Goal: Information Seeking & Learning: Find specific fact

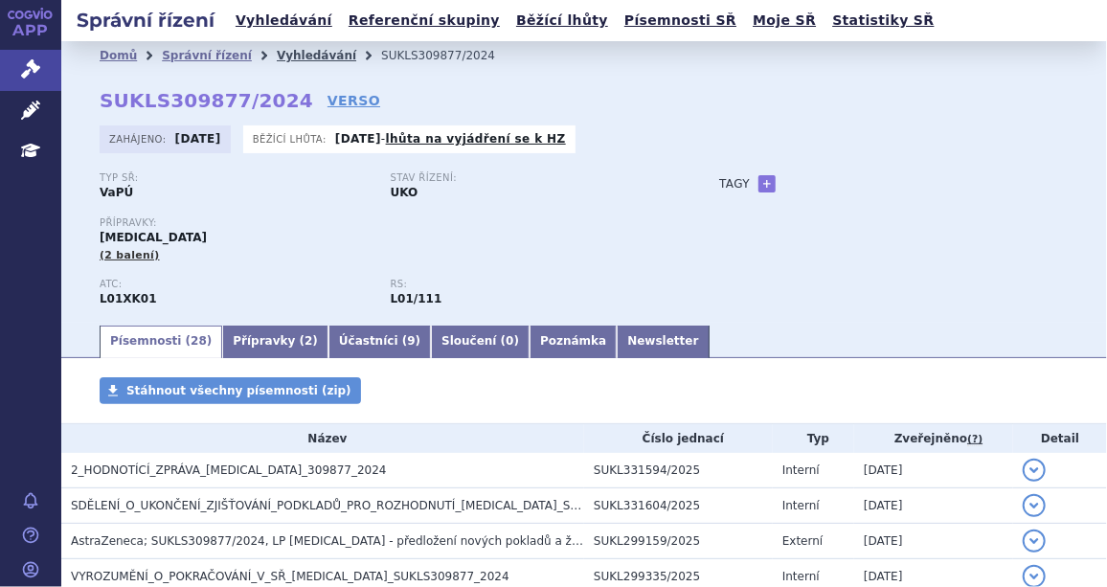
click at [281, 55] on link "Vyhledávání" at bounding box center [316, 55] width 79 height 13
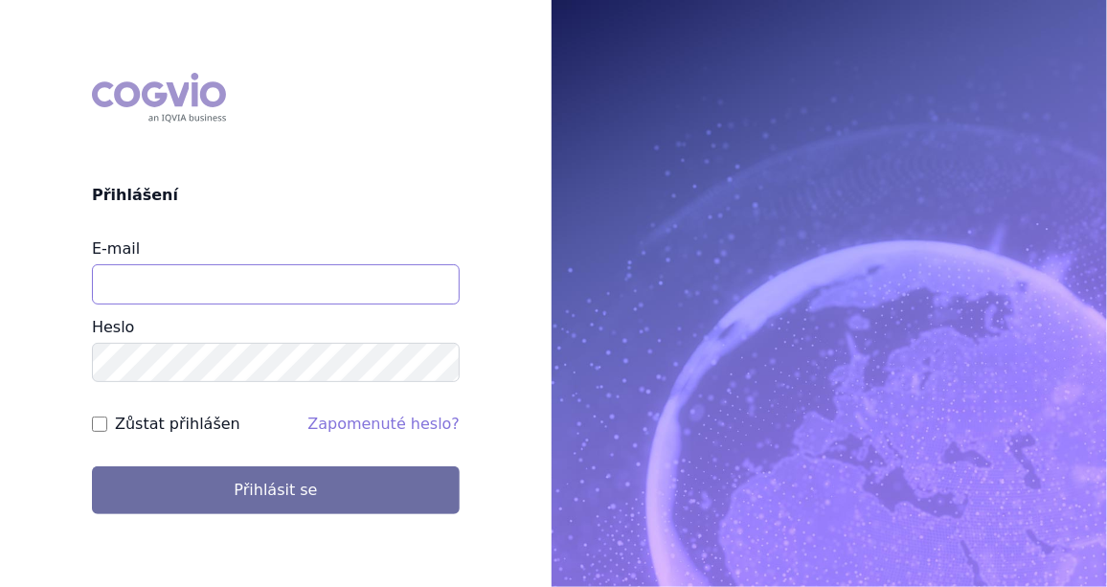
click at [128, 279] on input "E-mail" at bounding box center [276, 284] width 368 height 40
type input "jan.j.krivsky@gsk.com"
click at [101, 415] on div "Zůstat přihlášen" at bounding box center [166, 424] width 148 height 23
click at [101, 425] on input "Zůstat přihlášen" at bounding box center [99, 424] width 15 height 15
checkbox input "true"
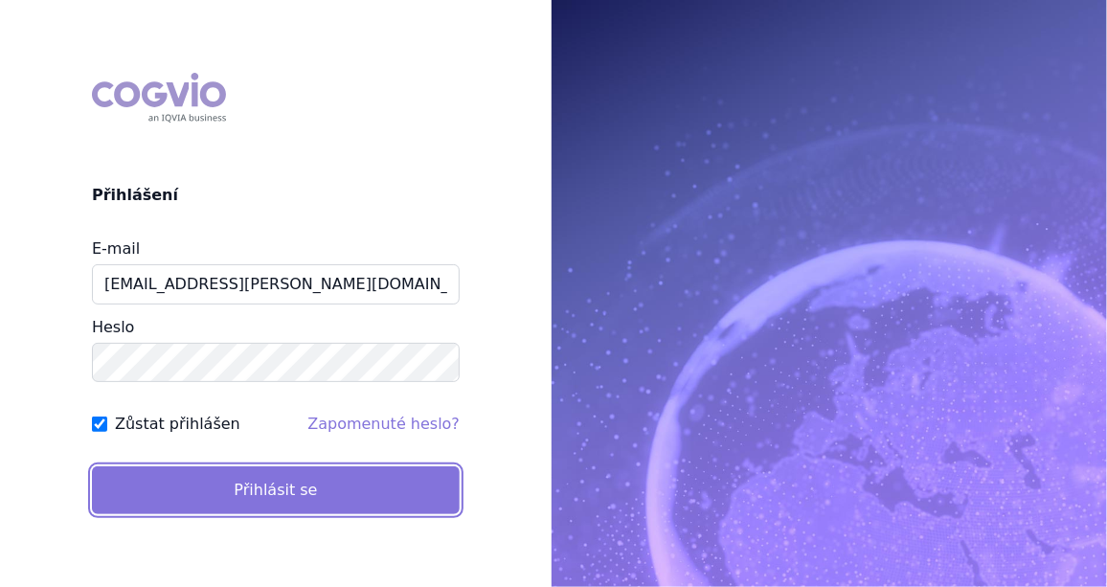
drag, startPoint x: 238, startPoint y: 490, endPoint x: 261, endPoint y: 507, distance: 28.2
click at [239, 490] on button "Přihlásit se" at bounding box center [276, 490] width 368 height 48
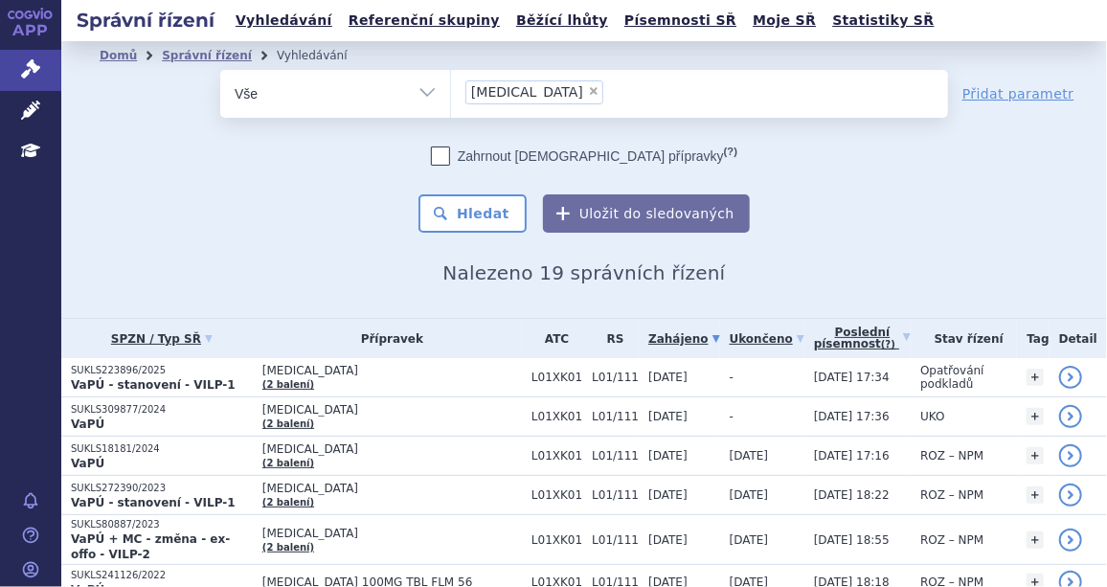
click at [588, 88] on span "×" at bounding box center [593, 90] width 11 height 11
click at [451, 88] on select "Lynparza" at bounding box center [450, 93] width 1 height 48
select select
type input "SUKLS44314/2022"
select select "SUKLS44314/2022"
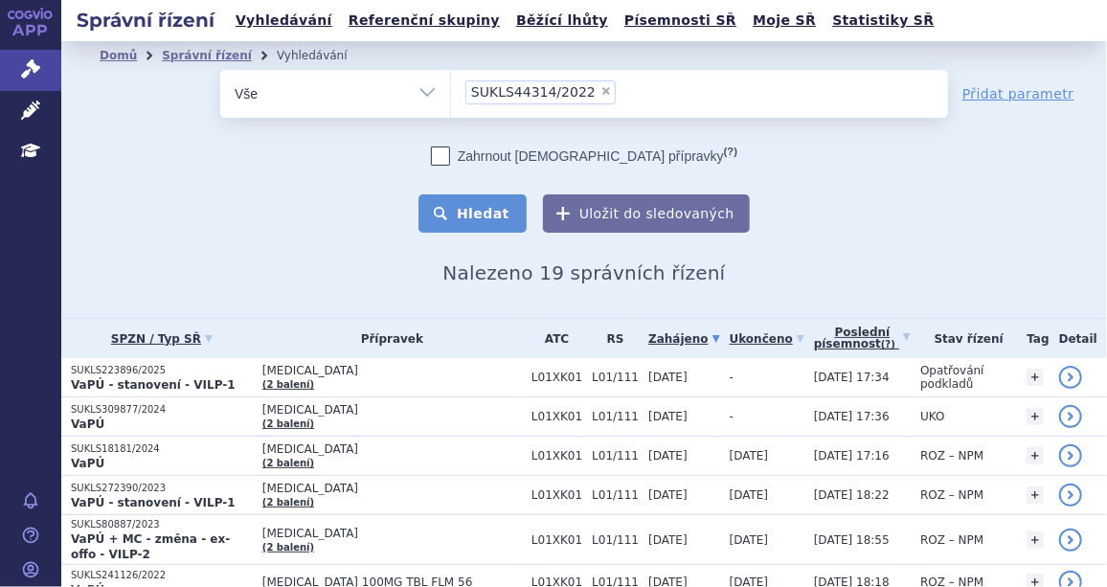
click at [482, 205] on button "Hledat" at bounding box center [472, 213] width 108 height 38
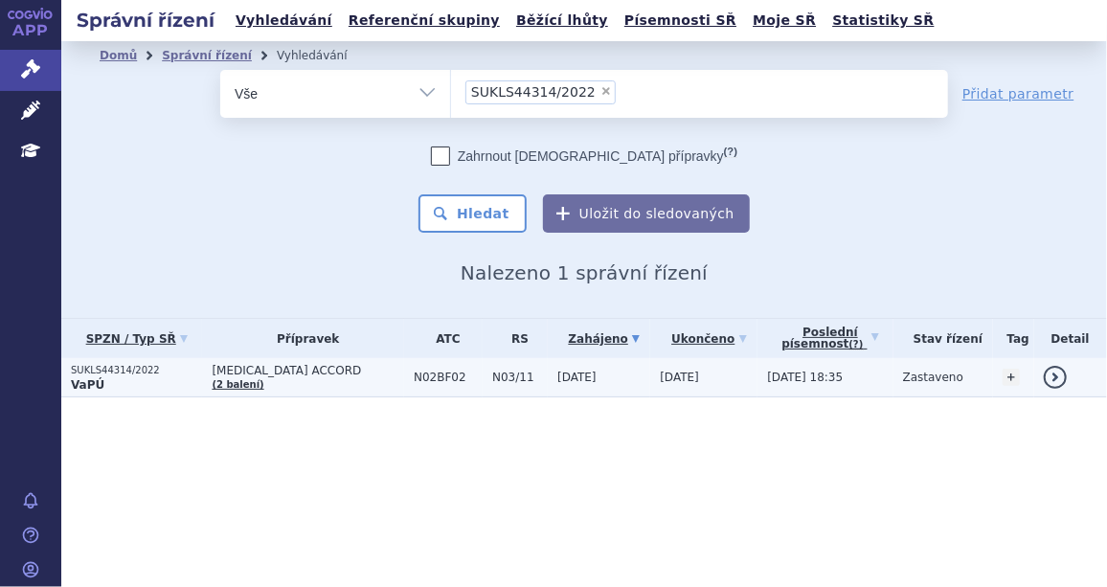
click at [248, 367] on span "PREGABALIN ACCORD" at bounding box center [308, 370] width 192 height 13
